Goal: Task Accomplishment & Management: Complete application form

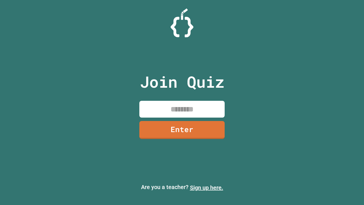
click at [206, 187] on link "Sign up here." at bounding box center [206, 187] width 33 height 7
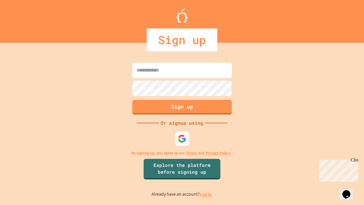
click at [206, 194] on link "Log in." at bounding box center [206, 194] width 13 height 6
